Goal: Check status

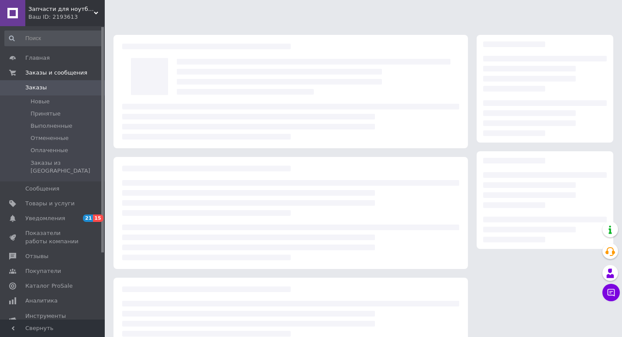
scroll to position [62, 0]
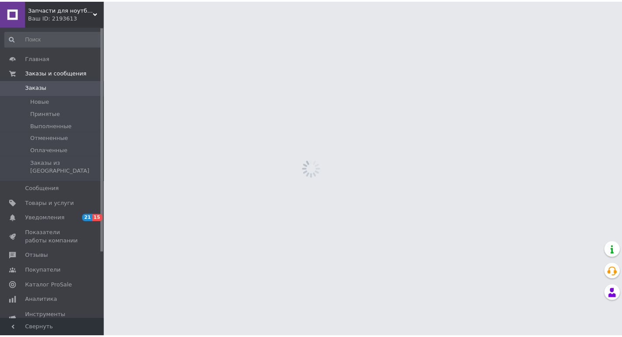
scroll to position [62, 0]
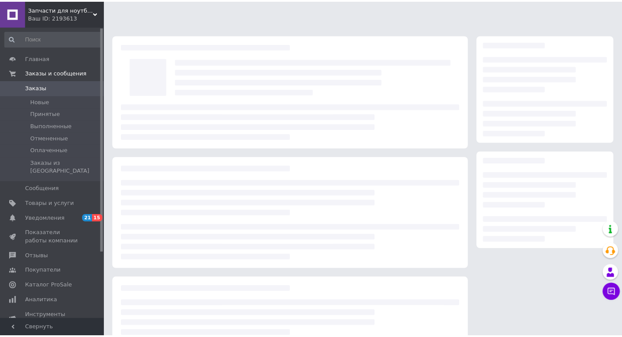
scroll to position [62, 0]
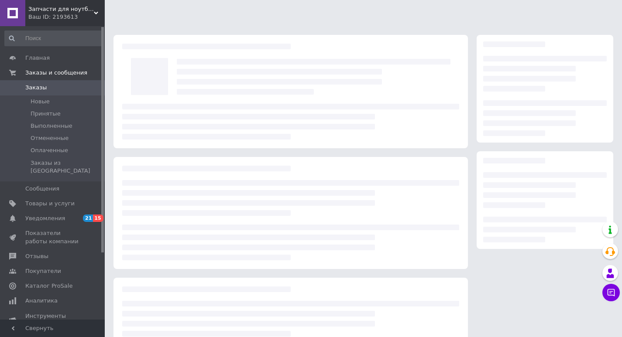
scroll to position [62, 0]
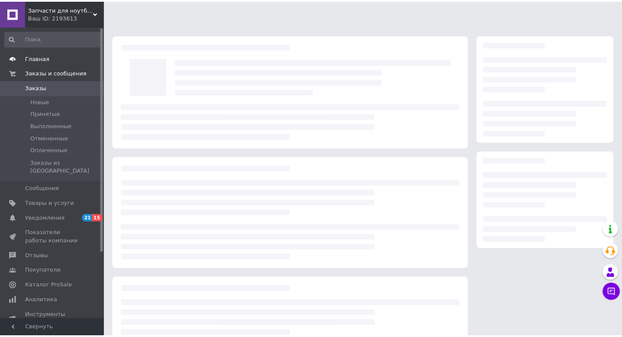
scroll to position [62, 0]
